Goal: Information Seeking & Learning: Learn about a topic

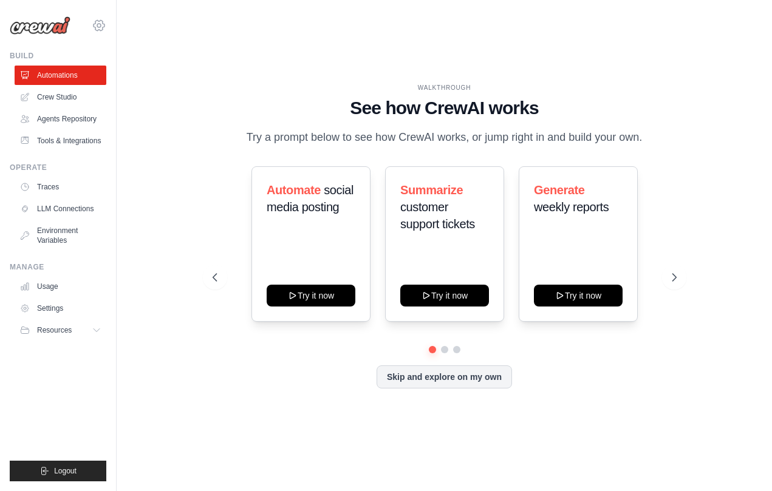
click at [98, 26] on icon at bounding box center [99, 25] width 15 height 15
click at [198, 331] on div "WALKTHROUGH See how CrewAI works Try a prompt below to see how CrewAI works, or…" at bounding box center [444, 245] width 493 height 324
click at [70, 140] on link "Tools & Integrations" at bounding box center [62, 140] width 92 height 19
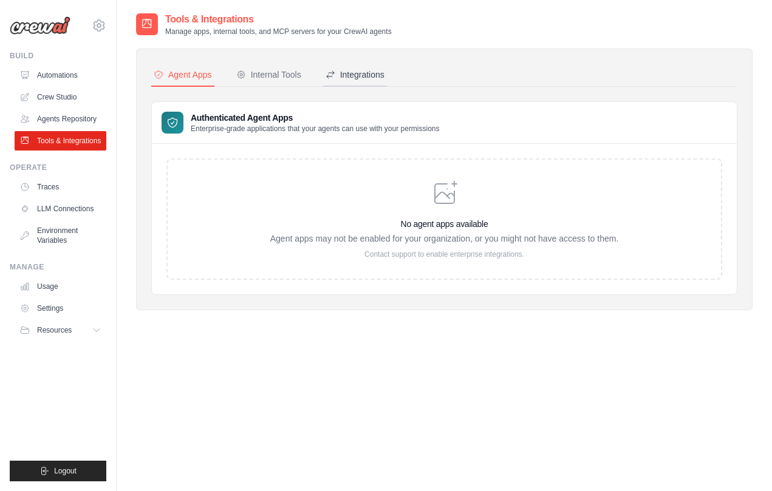
click at [369, 76] on div "Integrations" at bounding box center [354, 75] width 59 height 12
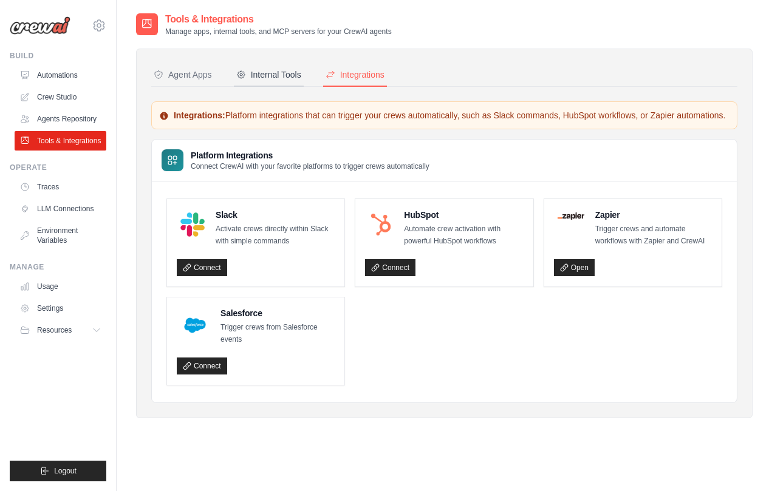
click at [274, 78] on div "Internal Tools" at bounding box center [268, 75] width 65 height 12
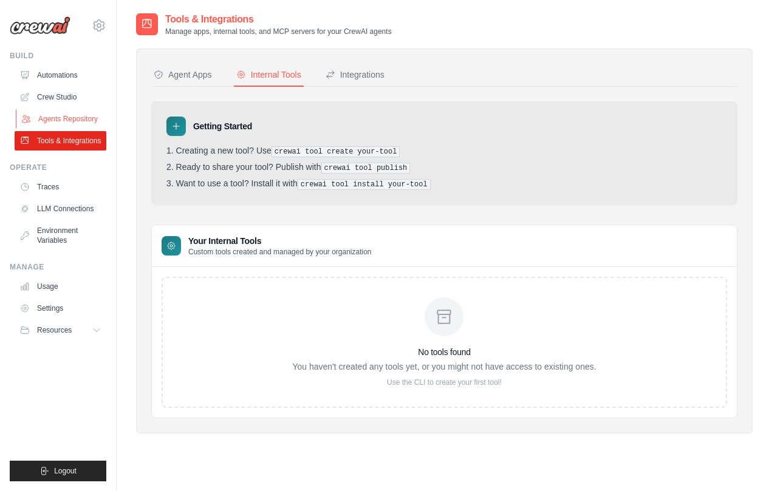
click at [67, 120] on link "Agents Repository" at bounding box center [62, 118] width 92 height 19
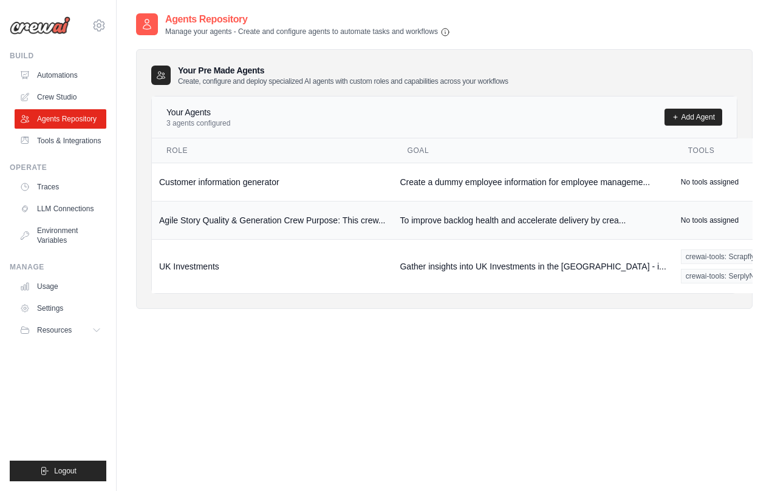
click at [261, 220] on td "Agile Story Quality & Generation Crew Purpose: This crew..." at bounding box center [272, 220] width 240 height 38
